Goal: Task Accomplishment & Management: Complete application form

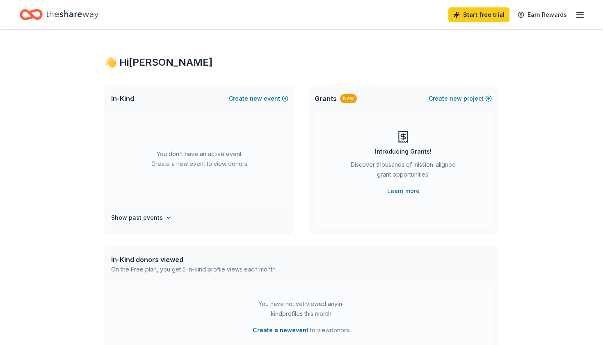
click at [310, 145] on div "Grants New Create new project Introducing Grants! Discover thousands of mission…" at bounding box center [403, 159] width 190 height 148
click at [544, 107] on div "👋 Hi [PERSON_NAME] In-Kind Create new event You don't have an active event. Cre…" at bounding box center [301, 269] width 603 height 479
click at [581, 16] on icon "button" at bounding box center [580, 15] width 10 height 10
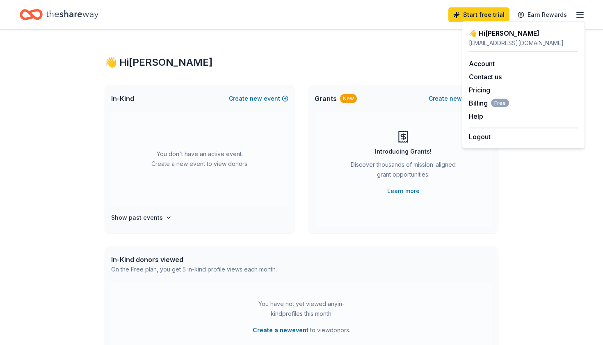
click at [59, 14] on icon "Home" at bounding box center [72, 14] width 53 height 17
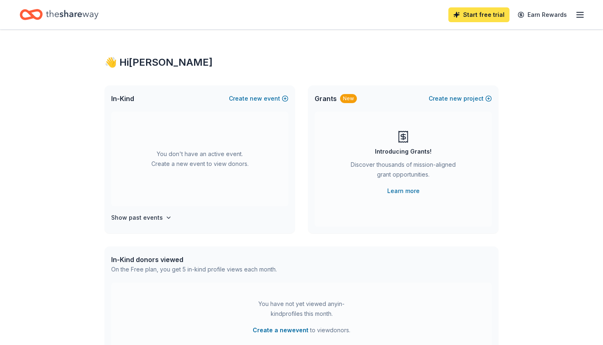
click at [491, 14] on link "Start free trial" at bounding box center [478, 14] width 61 height 15
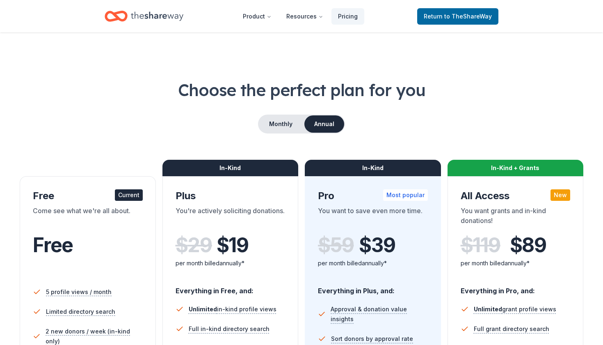
click at [157, 18] on icon "Home" at bounding box center [157, 15] width 53 height 9
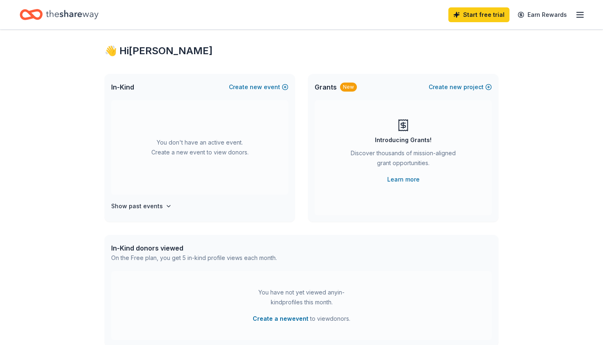
scroll to position [15, 0]
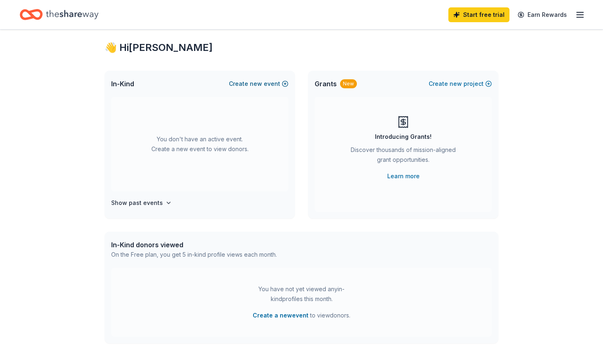
click at [264, 83] on button "Create new event" at bounding box center [258, 84] width 59 height 10
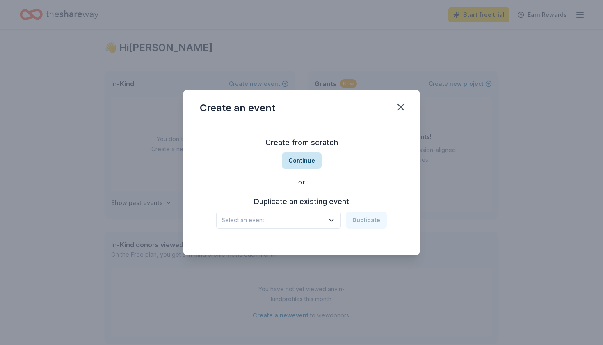
click at [298, 158] on button "Continue" at bounding box center [302, 160] width 40 height 16
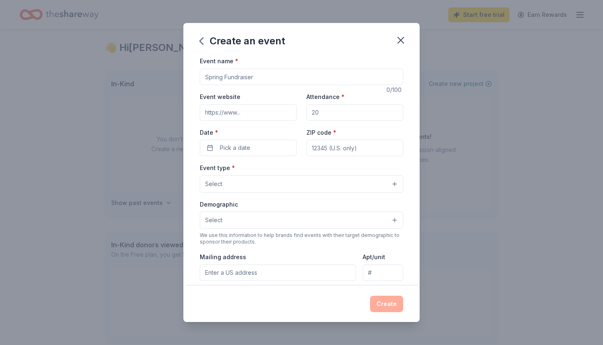
scroll to position [0, 0]
click at [214, 77] on input "Event name *" at bounding box center [301, 77] width 203 height 16
paste input "Día de los Muertos Fundraiser + Silent Auction."
click at [292, 77] on input "Día de los Muertos Fundraiser + Silent Auction" at bounding box center [301, 77] width 203 height 16
type input "[DATE] Fundraiser and Silent Auction"
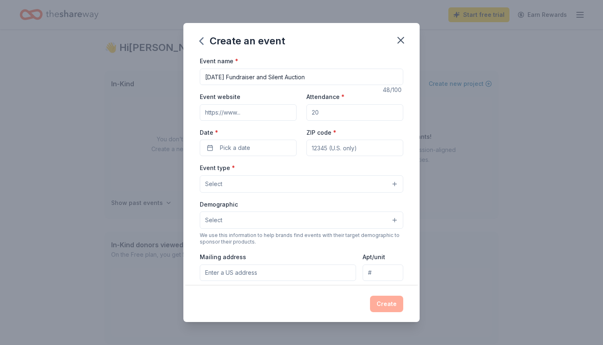
click at [316, 107] on input "Attendance *" at bounding box center [354, 112] width 97 height 16
type input "350"
click at [259, 112] on input "Event website" at bounding box center [248, 112] width 97 height 16
click at [244, 144] on span "Pick a date" at bounding box center [235, 148] width 30 height 10
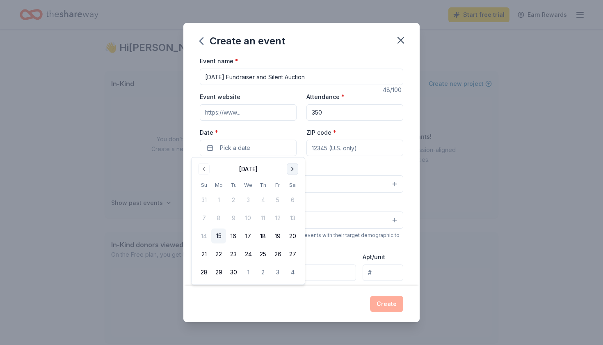
click at [294, 168] on button "Go to next month" at bounding box center [292, 168] width 11 height 11
click at [291, 252] on button "25" at bounding box center [292, 254] width 15 height 15
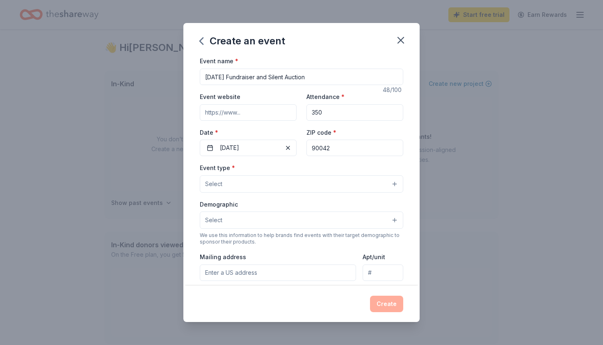
type input "90042"
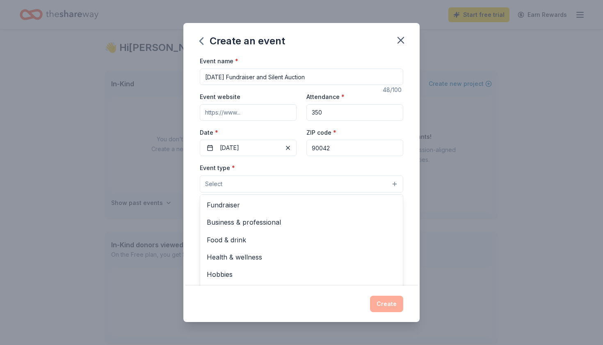
click at [257, 183] on button "Select" at bounding box center [301, 183] width 203 height 17
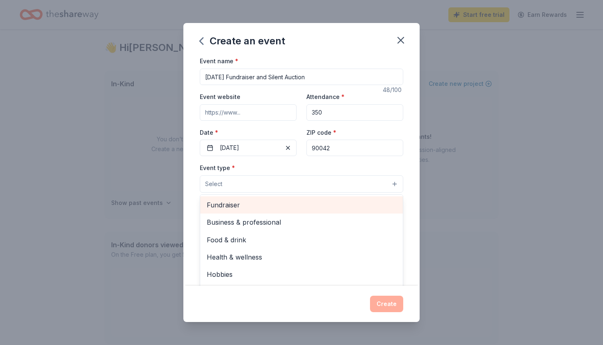
click at [242, 206] on span "Fundraiser" at bounding box center [302, 204] width 190 height 11
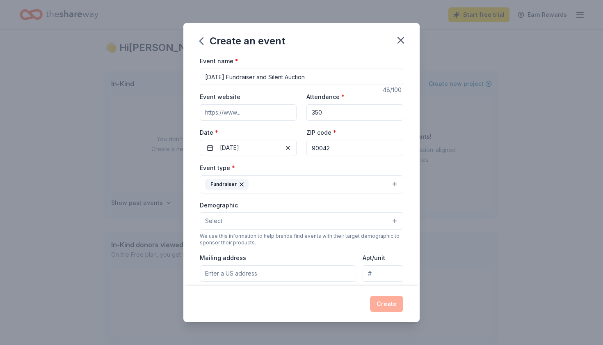
click at [286, 181] on button "Fundraiser" at bounding box center [301, 184] width 203 height 18
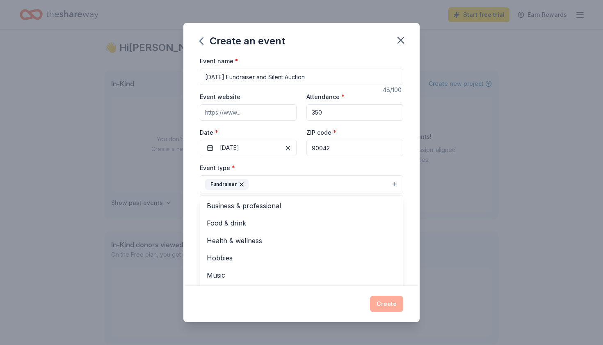
click at [286, 181] on button "Fundraiser" at bounding box center [301, 184] width 203 height 18
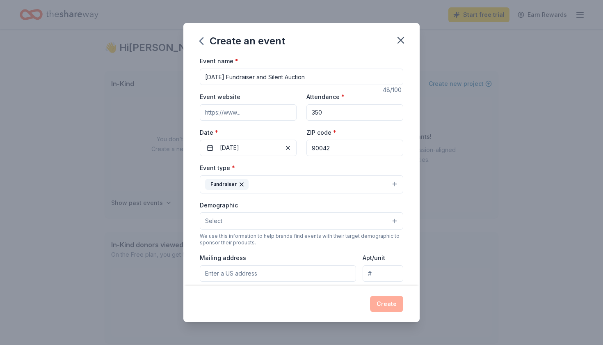
click at [286, 181] on button "Fundraiser" at bounding box center [301, 184] width 203 height 18
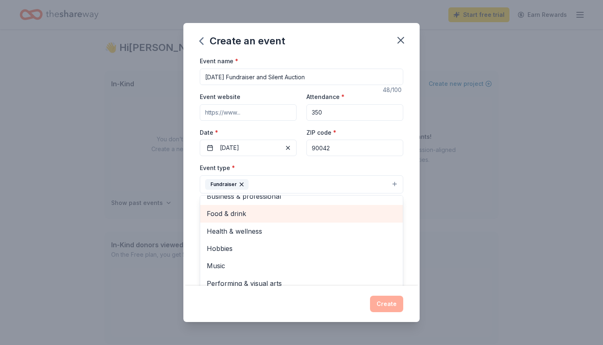
scroll to position [9, 0]
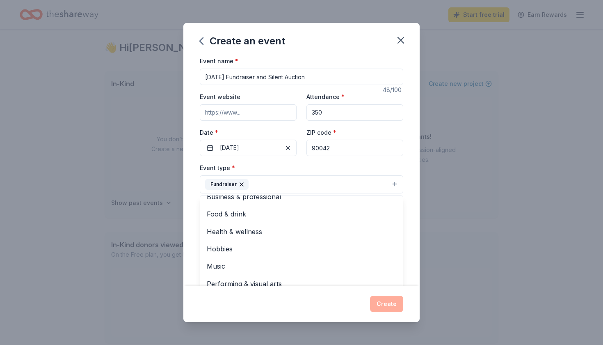
click at [194, 212] on div "Event name * Día de los Muertos Fundraiser and Silent Auction 48 /100 Event web…" at bounding box center [301, 170] width 236 height 229
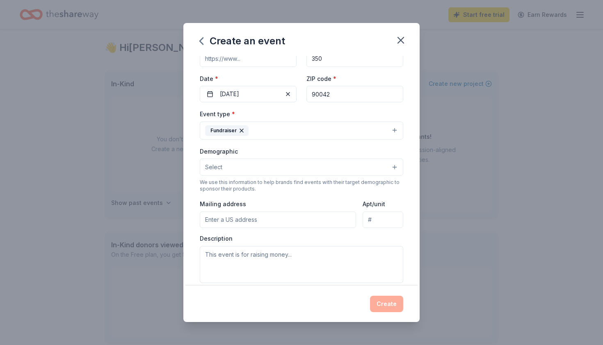
scroll to position [55, 0]
click at [248, 164] on button "Select" at bounding box center [301, 165] width 203 height 17
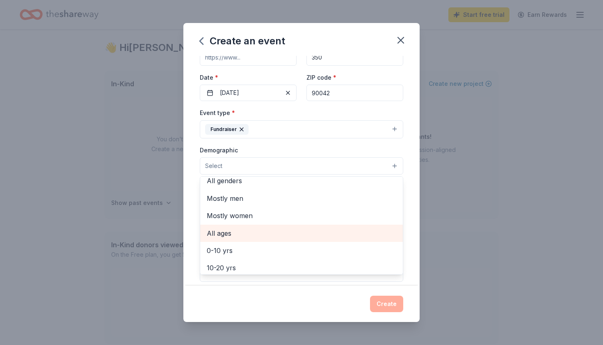
scroll to position [1, 0]
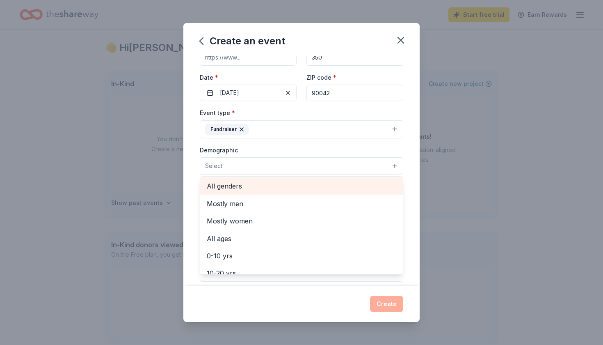
click at [244, 183] on span "All genders" at bounding box center [302, 186] width 190 height 11
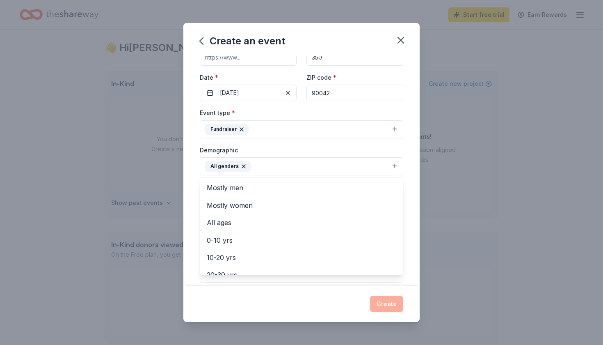
scroll to position [0, 0]
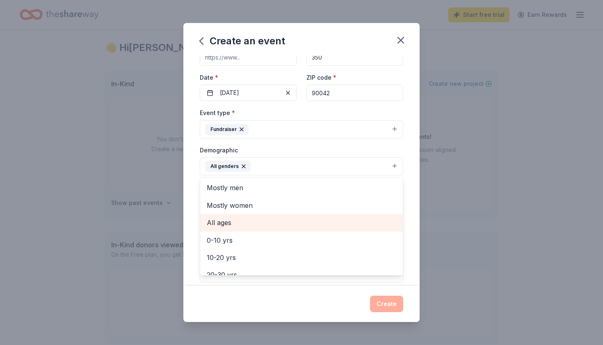
click at [237, 219] on span "All ages" at bounding box center [302, 222] width 190 height 11
click at [237, 219] on span "0-10 yrs" at bounding box center [302, 222] width 190 height 11
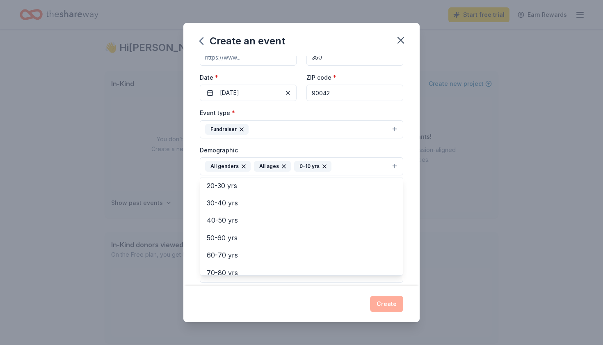
scroll to position [60, 0]
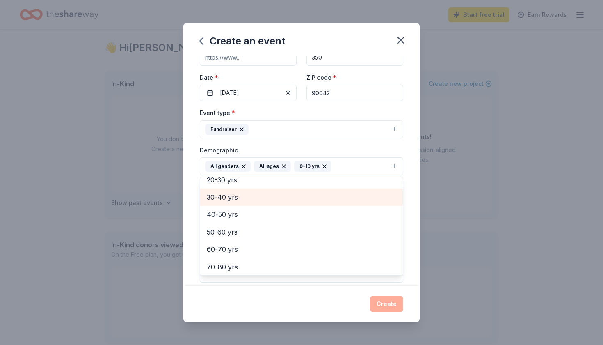
click at [244, 196] on span "30-40 yrs" at bounding box center [302, 197] width 190 height 11
click at [242, 196] on span "40-50 yrs" at bounding box center [302, 197] width 190 height 11
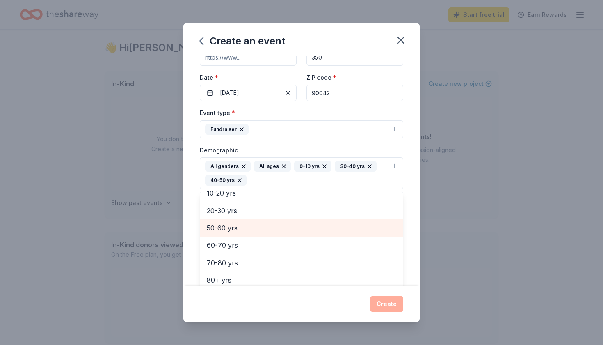
click at [238, 227] on span "50-60 yrs" at bounding box center [302, 227] width 190 height 11
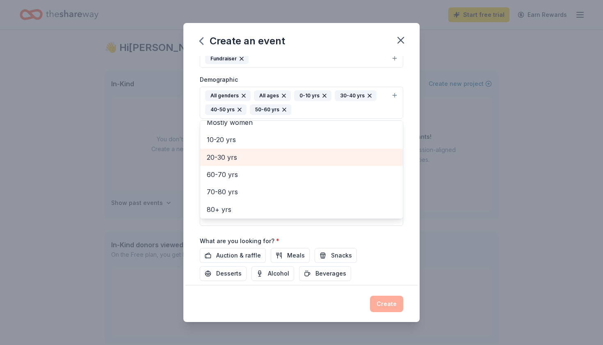
scroll to position [133, 0]
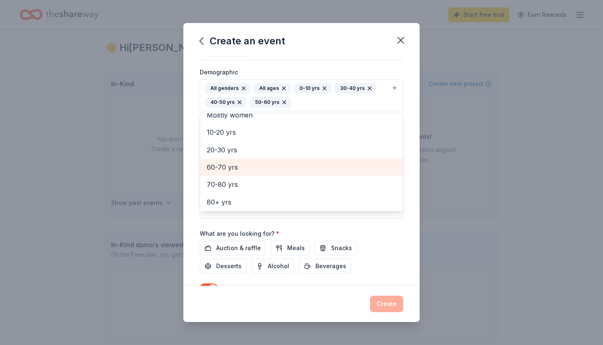
click at [244, 166] on span "60-70 yrs" at bounding box center [302, 167] width 190 height 11
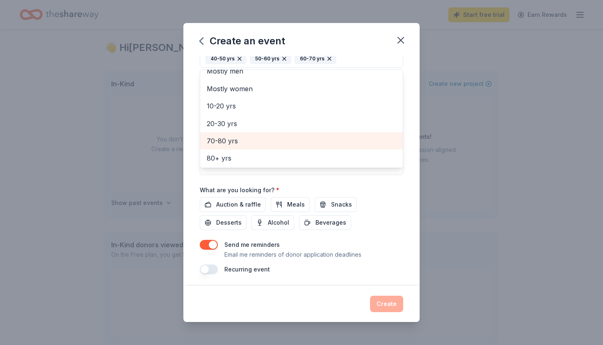
click at [311, 221] on div "Event name * Día de los Muertos Fundraiser and Silent Auction 48 /100 Event web…" at bounding box center [301, 76] width 203 height 395
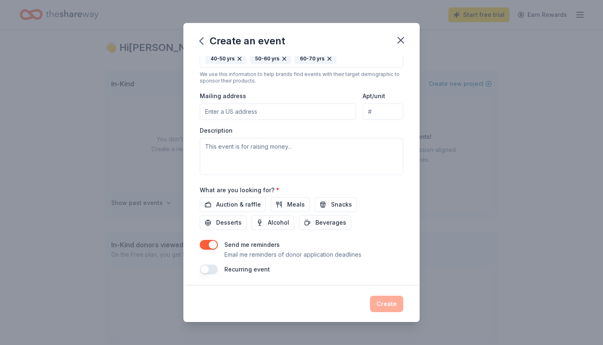
scroll to position [155, 0]
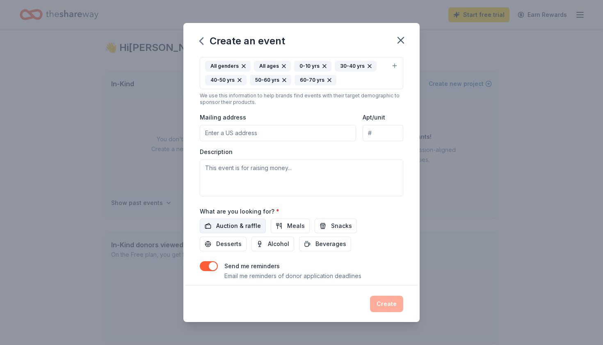
click at [231, 222] on span "Auction & raffle" at bounding box center [238, 226] width 45 height 10
click at [268, 240] on span "Alcohol" at bounding box center [278, 244] width 21 height 10
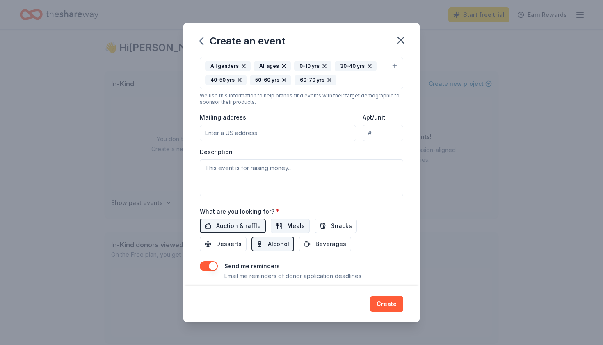
click at [299, 224] on span "Meals" at bounding box center [296, 226] width 18 height 10
click at [332, 224] on span "Snacks" at bounding box center [341, 226] width 21 height 10
click at [247, 236] on button "Desserts" at bounding box center [223, 243] width 47 height 15
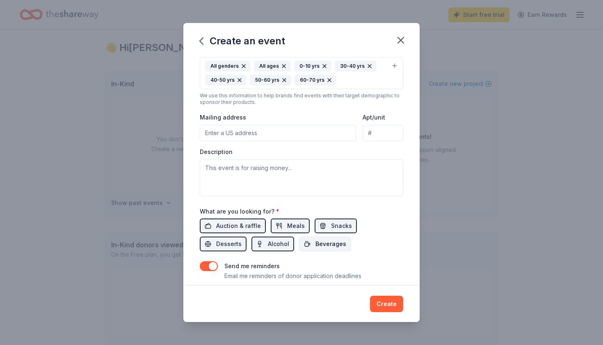
click at [315, 241] on span "Beverages" at bounding box center [330, 244] width 31 height 10
paste input "6025 Monte Vista Street"
type input "6025 Monte Vista Street, Los Angeles, CA, 90042"
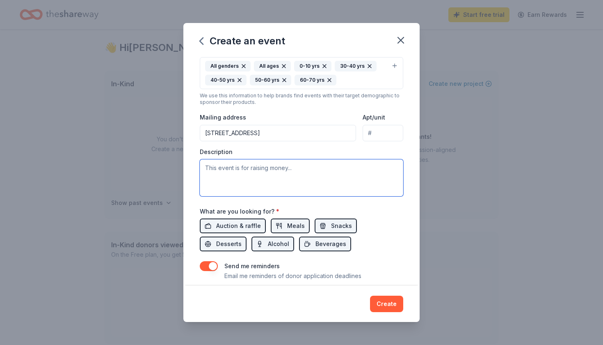
click at [272, 174] on textarea at bounding box center [301, 177] width 203 height 37
paste textarea "St. [PERSON_NAME] School is partnering with Las Cazuelas HLP to host a communit…"
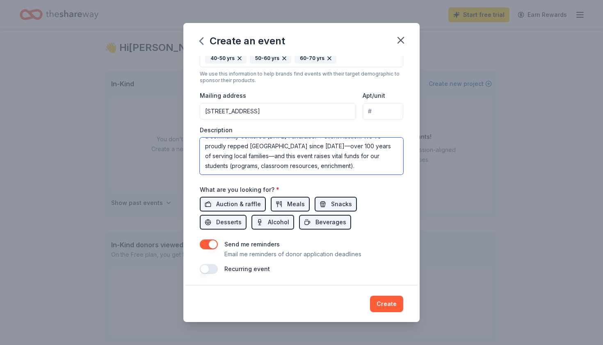
scroll to position [176, 0]
type textarea "St. [PERSON_NAME] School is partnering with Las Cazuelas HLP to host a communit…"
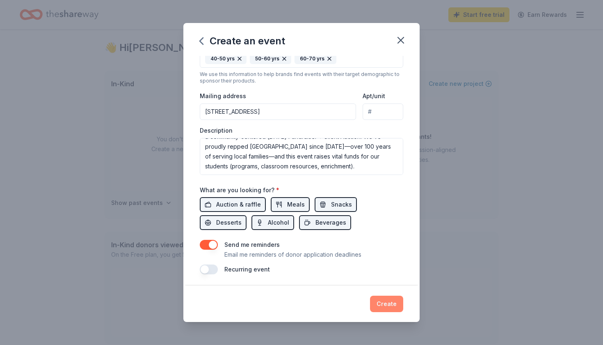
click at [386, 304] on button "Create" at bounding box center [386, 303] width 33 height 16
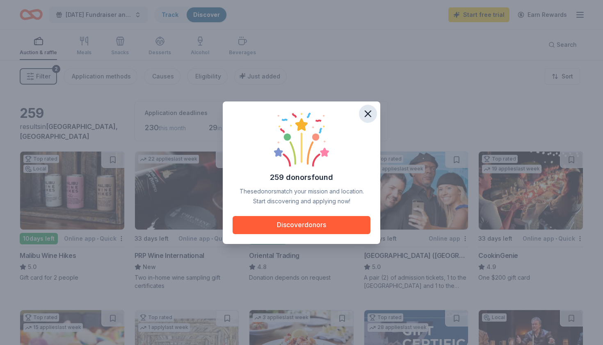
click at [369, 116] on icon "button" at bounding box center [367, 113] width 11 height 11
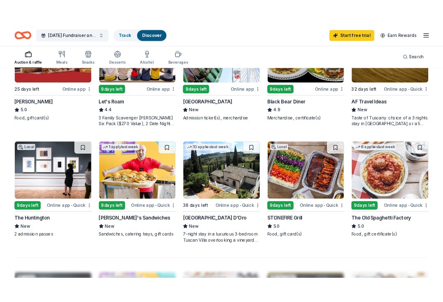
scroll to position [465, 0]
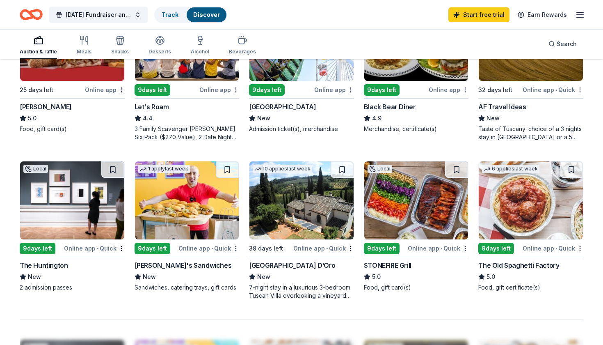
click at [418, 198] on img at bounding box center [416, 200] width 104 height 78
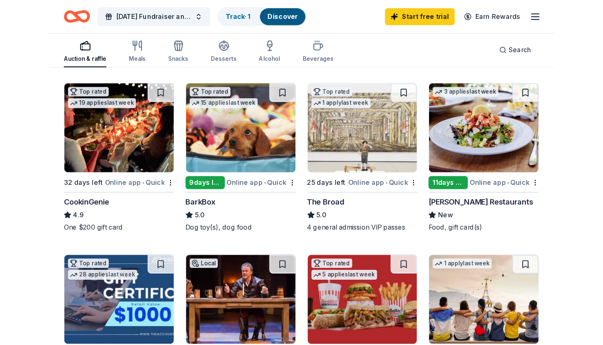
scroll to position [243, 0]
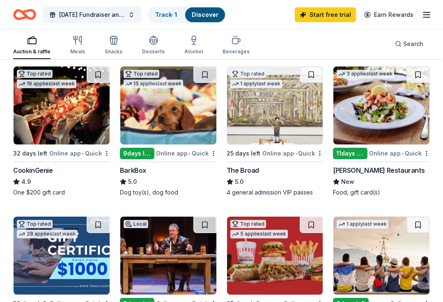
click at [184, 114] on img at bounding box center [168, 105] width 96 height 78
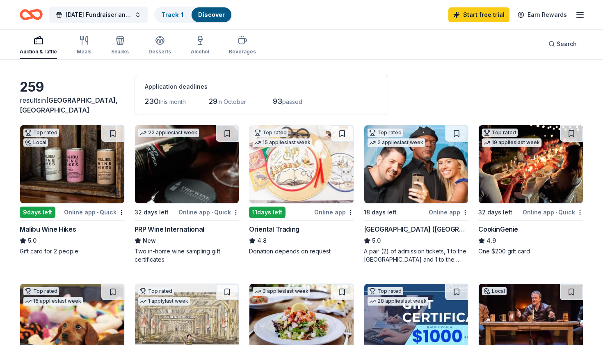
scroll to position [26, 0]
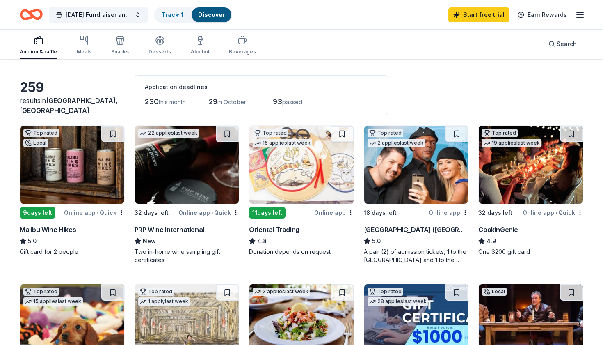
click at [302, 167] on img at bounding box center [301, 165] width 104 height 78
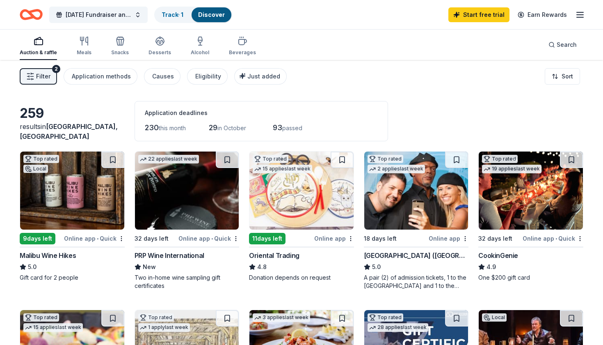
scroll to position [0, 0]
click at [49, 73] on span "Filter" at bounding box center [43, 76] width 14 height 10
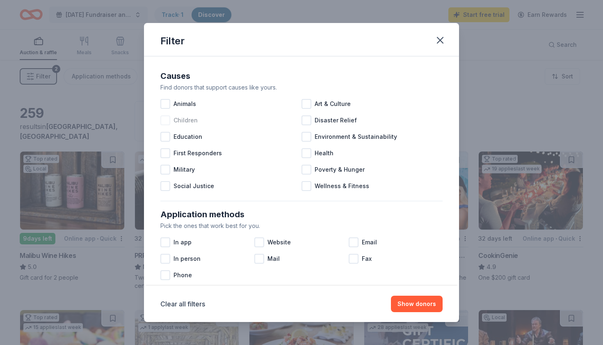
click at [167, 121] on div at bounding box center [165, 120] width 10 height 10
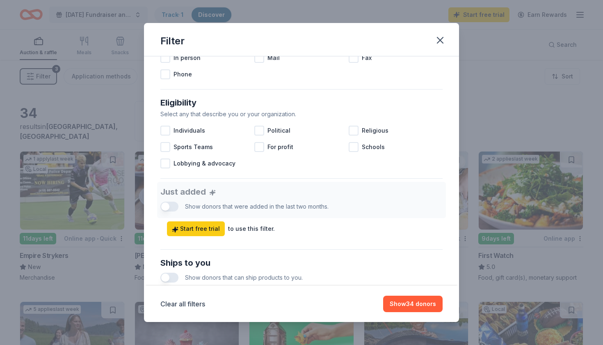
scroll to position [202, 0]
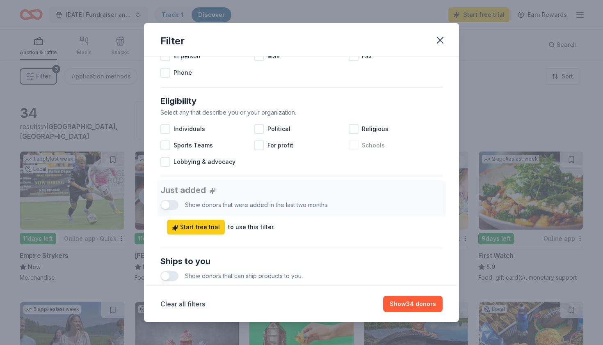
click at [355, 146] on div at bounding box center [354, 145] width 10 height 10
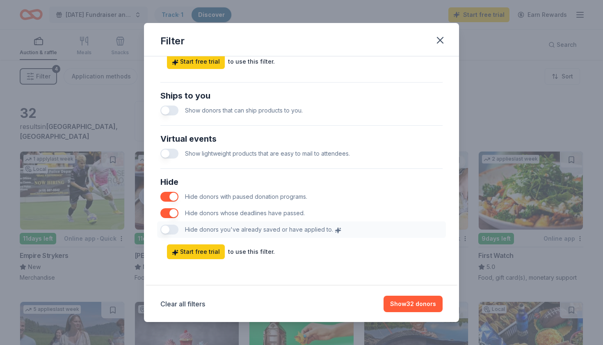
scroll to position [368, 0]
click at [405, 304] on button "Show 32 donors" at bounding box center [413, 303] width 59 height 16
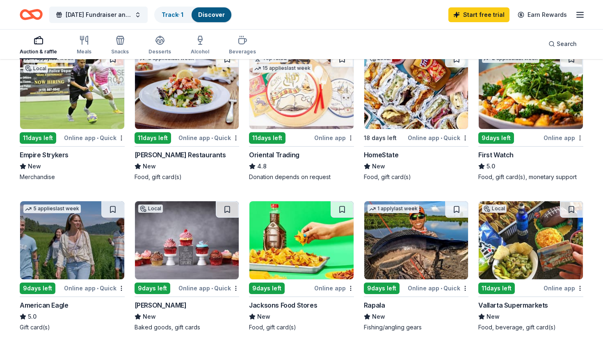
scroll to position [102, 0]
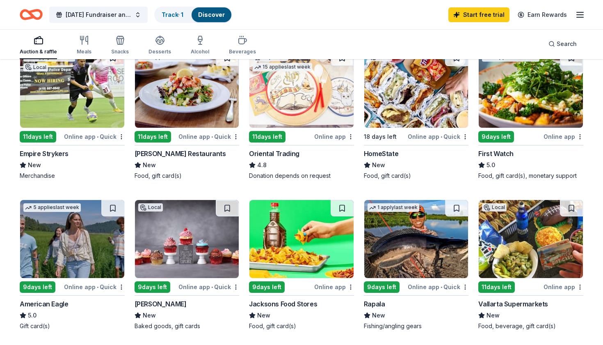
click at [507, 227] on img at bounding box center [531, 239] width 104 height 78
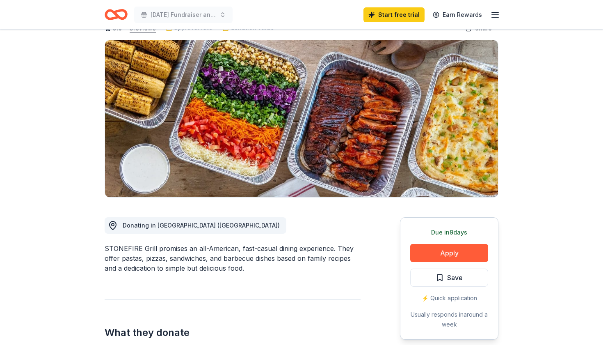
scroll to position [47, 0]
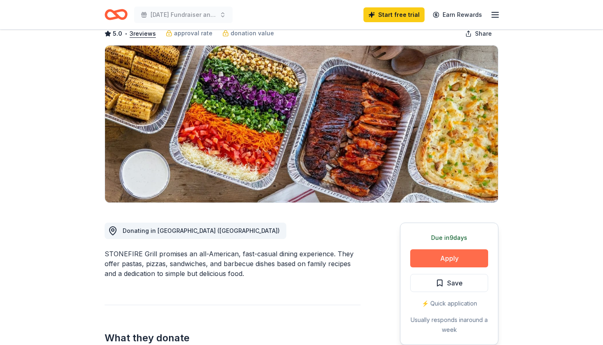
click at [448, 259] on button "Apply" at bounding box center [449, 258] width 78 height 18
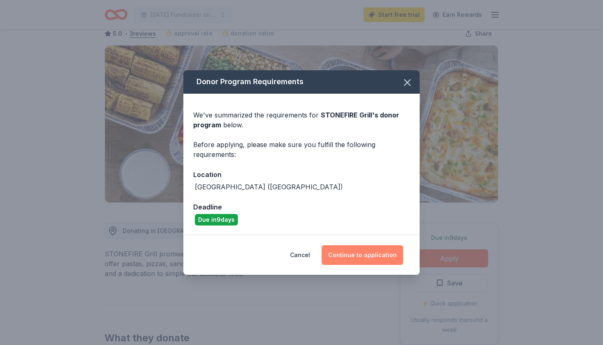
click at [363, 257] on button "Continue to application" at bounding box center [363, 255] width 82 height 20
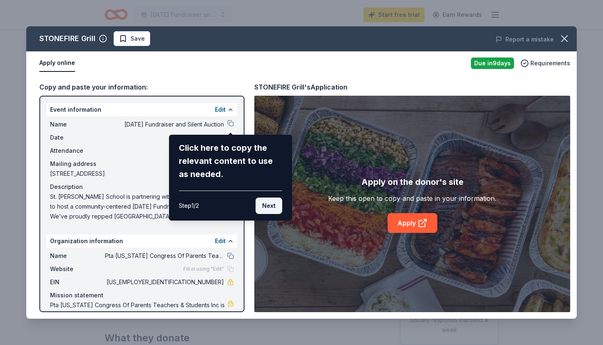
click at [268, 208] on button "Next" at bounding box center [269, 205] width 27 height 16
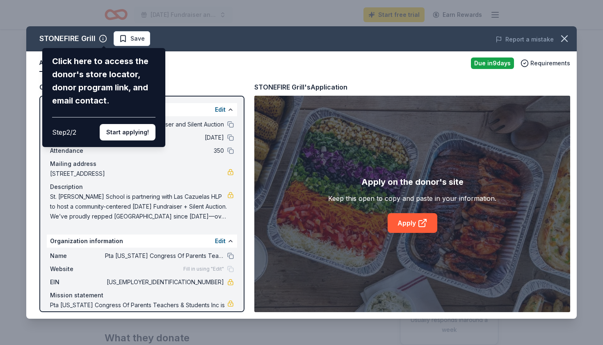
click at [136, 41] on div "STONEFIRE Grill Click here to access the donor's store locator, donor program l…" at bounding box center [301, 172] width 551 height 292
click at [128, 124] on button "Start applying!" at bounding box center [128, 132] width 56 height 16
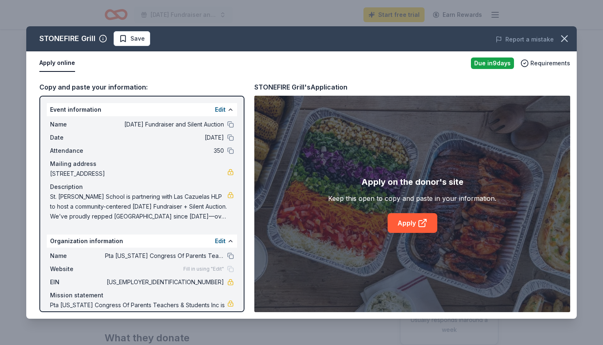
click at [127, 39] on div "STONEFIRE Grill Save Report a mistake Apply online Due in 9 days Requirements C…" at bounding box center [301, 172] width 551 height 292
click at [120, 39] on span "Save" at bounding box center [132, 39] width 26 height 10
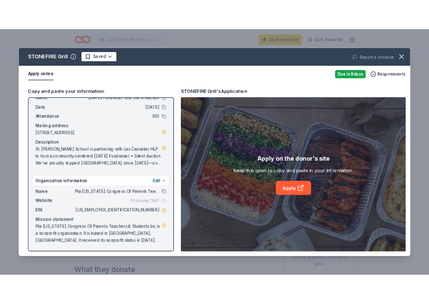
scroll to position [28, 0]
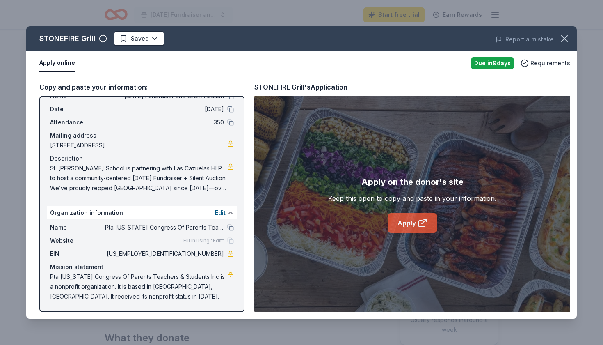
click at [414, 222] on link "Apply" at bounding box center [413, 223] width 50 height 20
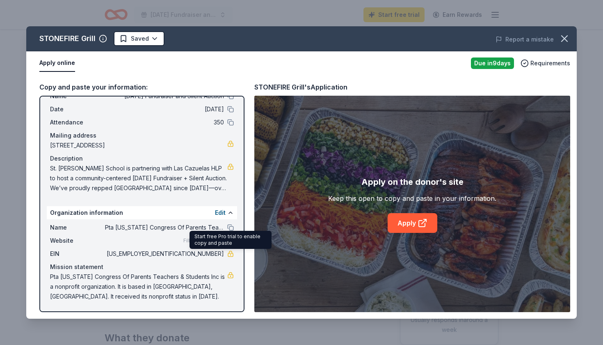
click at [213, 255] on span "[US_EMPLOYER_IDENTIFICATION_NUMBER]" at bounding box center [164, 254] width 119 height 10
drag, startPoint x: 190, startPoint y: 253, endPoint x: 215, endPoint y: 251, distance: 25.1
click at [215, 251] on span "[US_EMPLOYER_IDENTIFICATION_NUMBER]" at bounding box center [164, 254] width 119 height 10
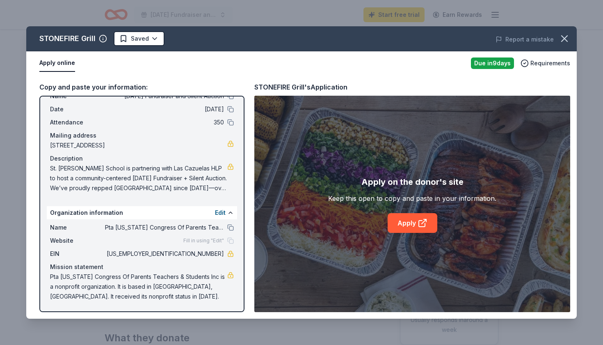
drag, startPoint x: 182, startPoint y: 255, endPoint x: 222, endPoint y: 251, distance: 40.4
click at [222, 251] on span "[US_EMPLOYER_IDENTIFICATION_NUMBER]" at bounding box center [164, 254] width 119 height 10
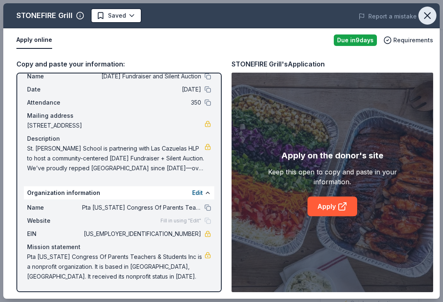
scroll to position [25, 0]
click at [426, 14] on icon "button" at bounding box center [426, 15] width 11 height 11
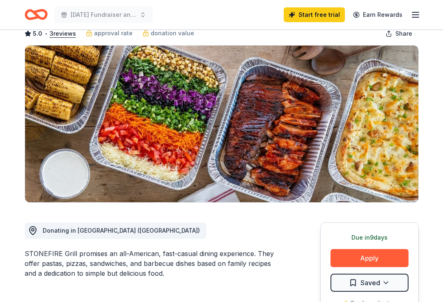
click at [411, 11] on icon "button" at bounding box center [415, 15] width 10 height 10
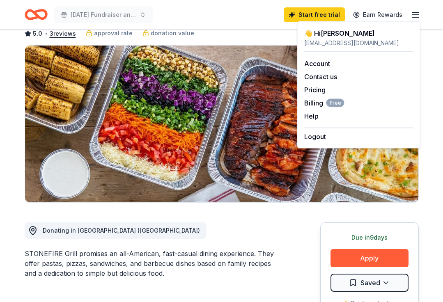
click at [258, 34] on div "5.0 • 3 reviews approval rate donation value Share" at bounding box center [222, 33] width 394 height 16
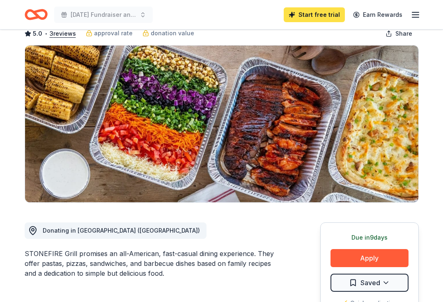
click at [325, 14] on link "Start free trial" at bounding box center [313, 14] width 61 height 15
click at [311, 16] on link "Start free trial" at bounding box center [313, 14] width 61 height 15
click at [326, 11] on link "Start free trial" at bounding box center [313, 14] width 61 height 15
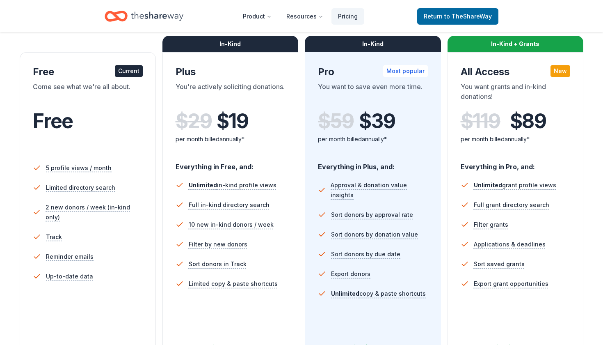
scroll to position [118, 0]
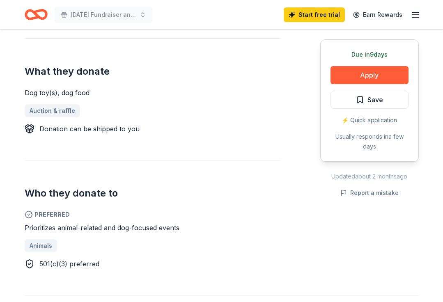
scroll to position [311, 0]
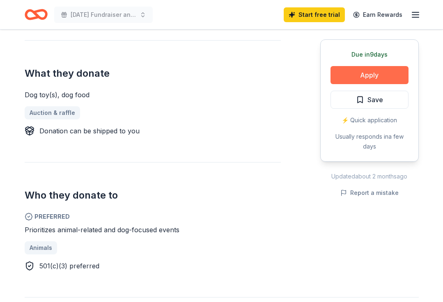
click at [365, 75] on button "Apply" at bounding box center [369, 75] width 78 height 18
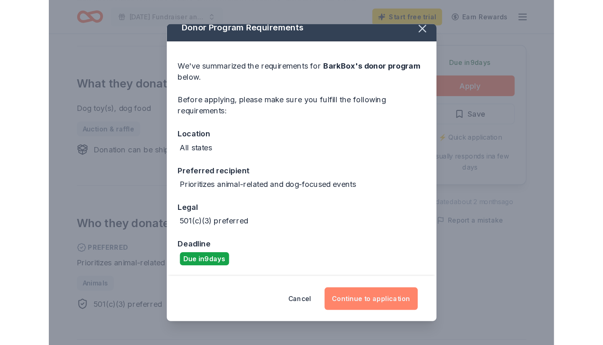
scroll to position [8, 0]
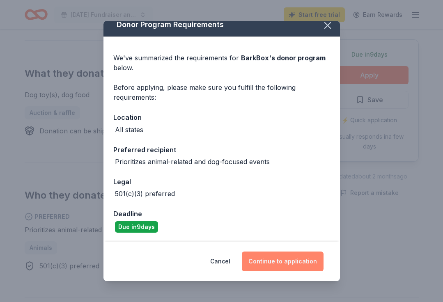
click at [279, 261] on button "Continue to application" at bounding box center [283, 261] width 82 height 20
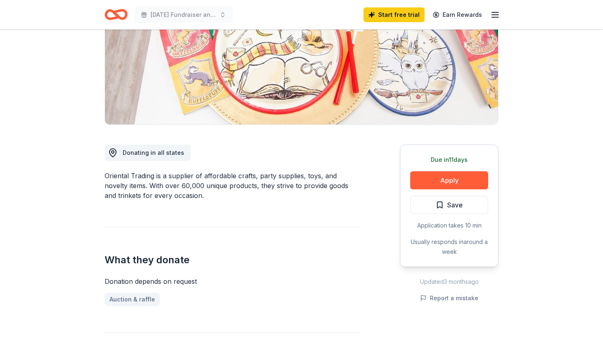
scroll to position [118, 0]
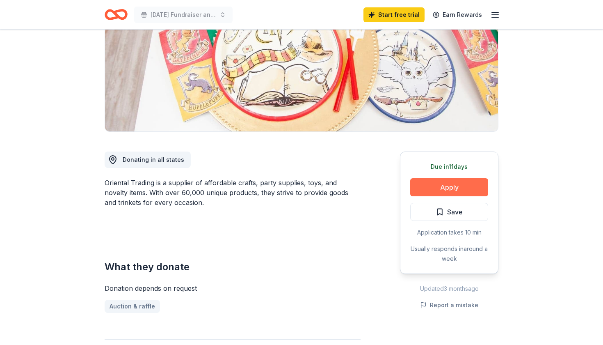
click at [449, 188] on button "Apply" at bounding box center [449, 187] width 78 height 18
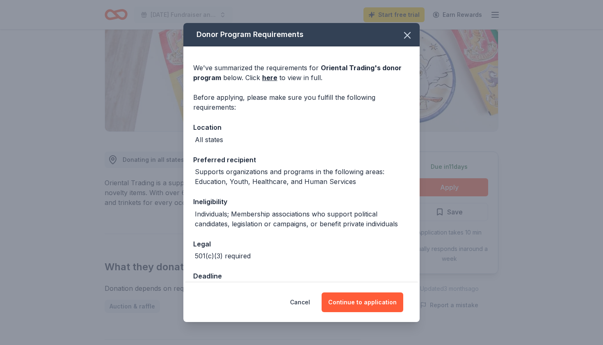
scroll to position [0, 0]
click at [351, 301] on button "Continue to application" at bounding box center [363, 302] width 82 height 20
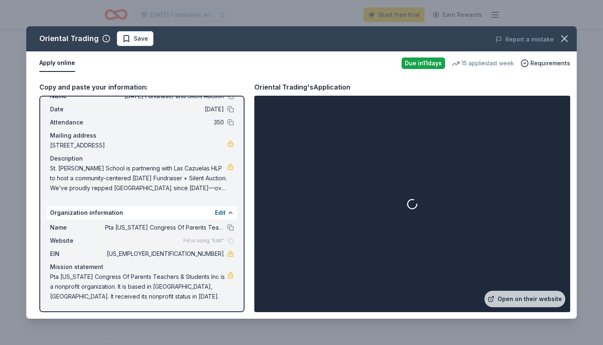
scroll to position [28, 0]
click at [526, 302] on link "Open on their website" at bounding box center [524, 298] width 81 height 16
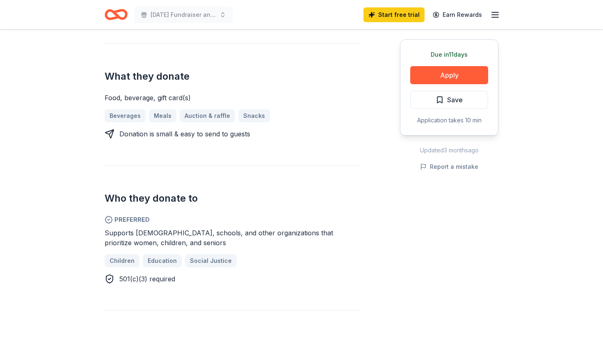
scroll to position [305, 0]
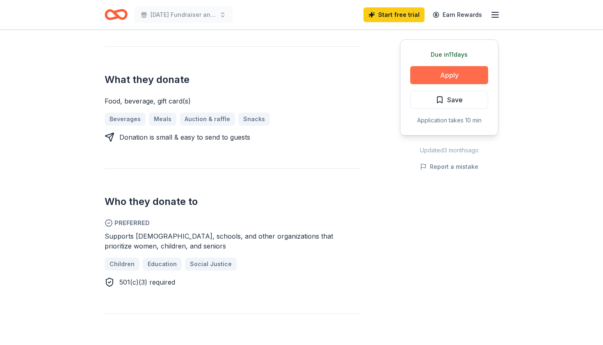
click at [453, 75] on button "Apply" at bounding box center [449, 75] width 78 height 18
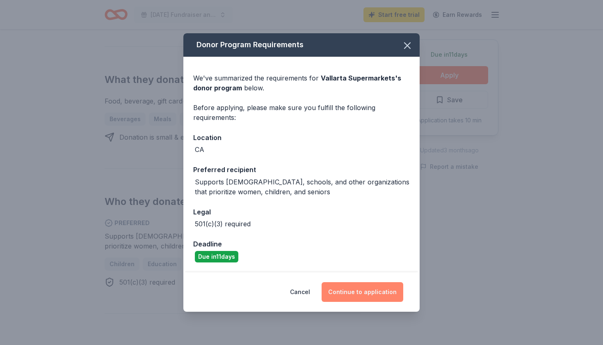
click at [355, 289] on button "Continue to application" at bounding box center [363, 292] width 82 height 20
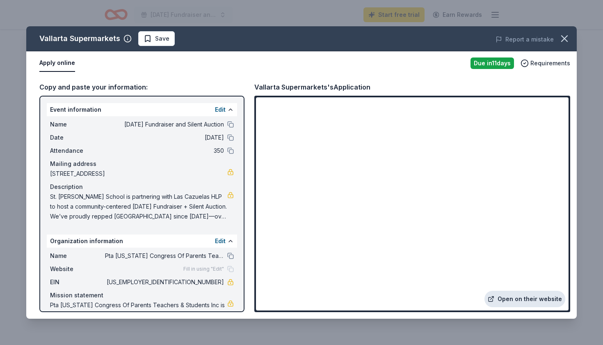
click at [520, 291] on link "Open on their website" at bounding box center [524, 298] width 81 height 16
click at [230, 121] on button at bounding box center [230, 124] width 7 height 7
